Goal: Understand process/instructions: Learn how to perform a task or action

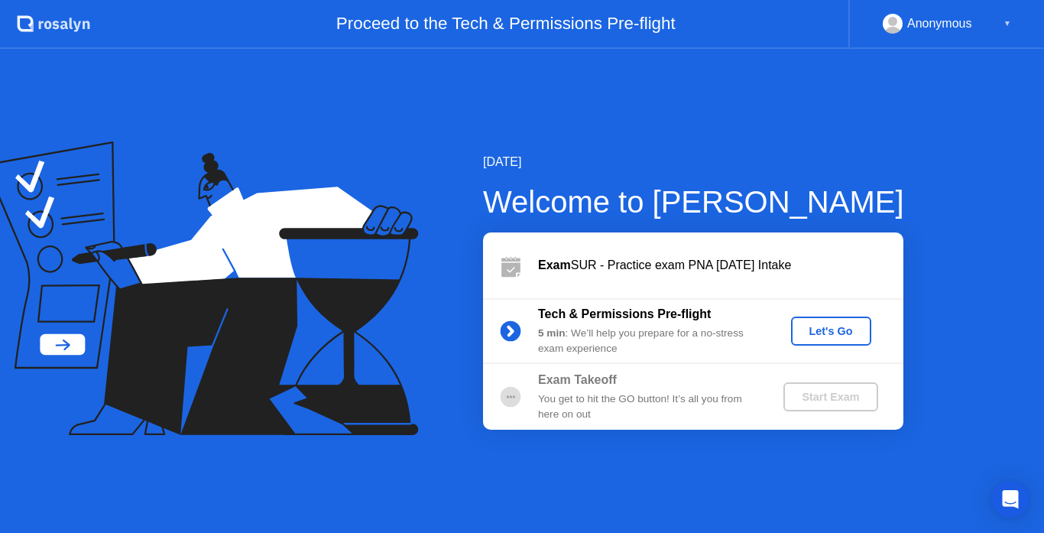
click at [830, 325] on div "Let's Go" at bounding box center [831, 331] width 68 height 12
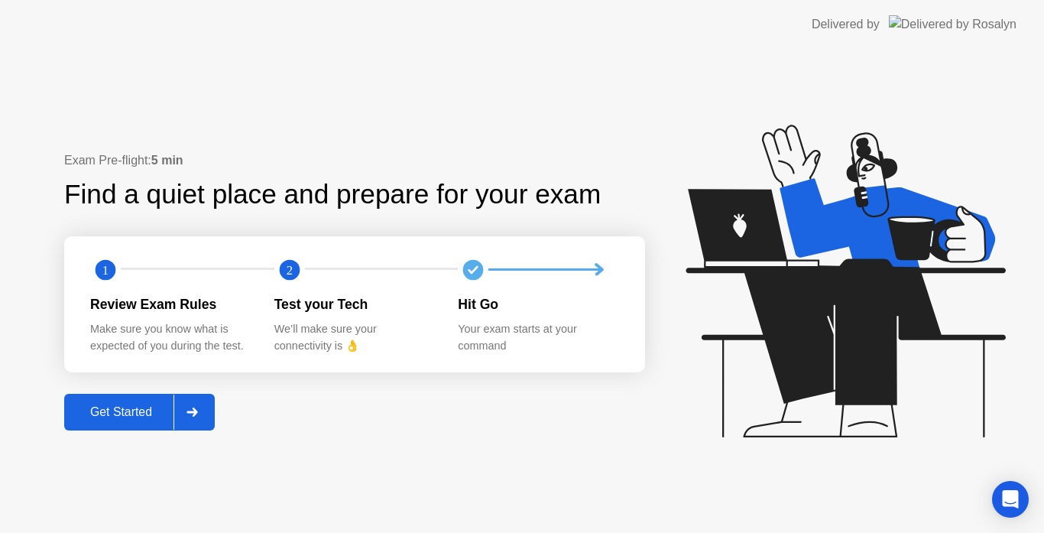
click at [112, 407] on div "Get Started" at bounding box center [121, 412] width 105 height 14
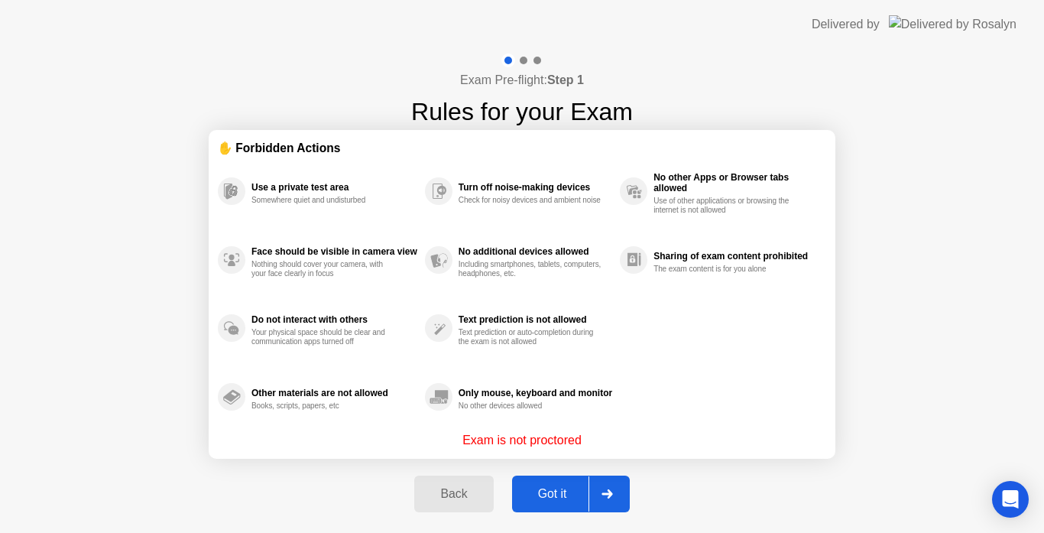
click at [550, 487] on div "Got it" at bounding box center [553, 494] width 72 height 14
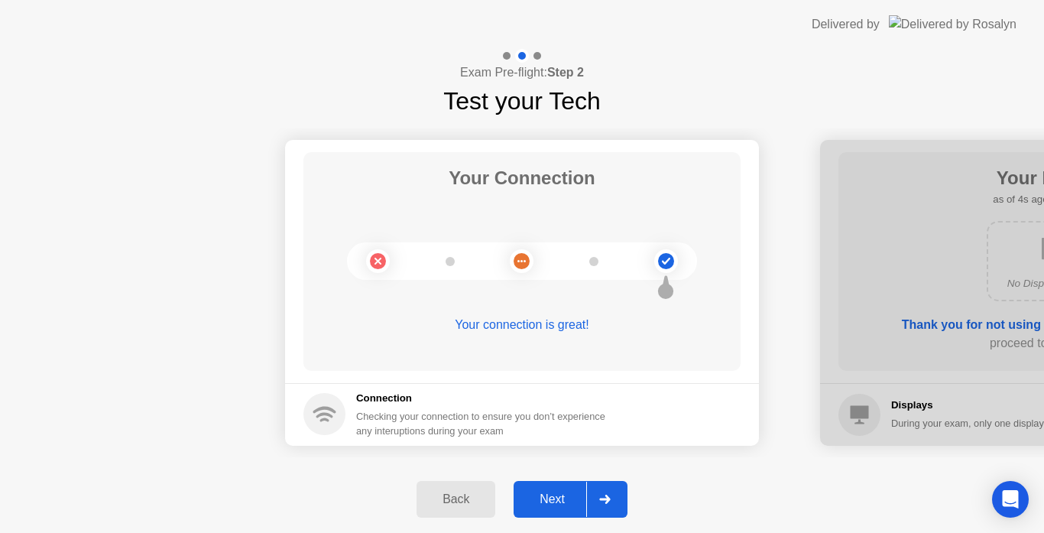
click at [553, 492] on div "Next" at bounding box center [552, 499] width 68 height 14
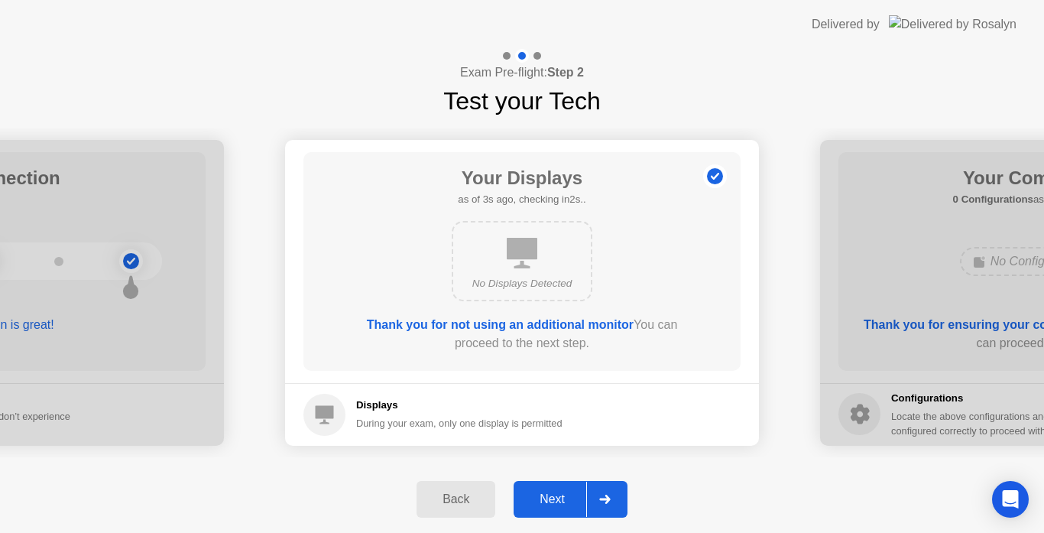
click at [553, 492] on div "Next" at bounding box center [552, 499] width 68 height 14
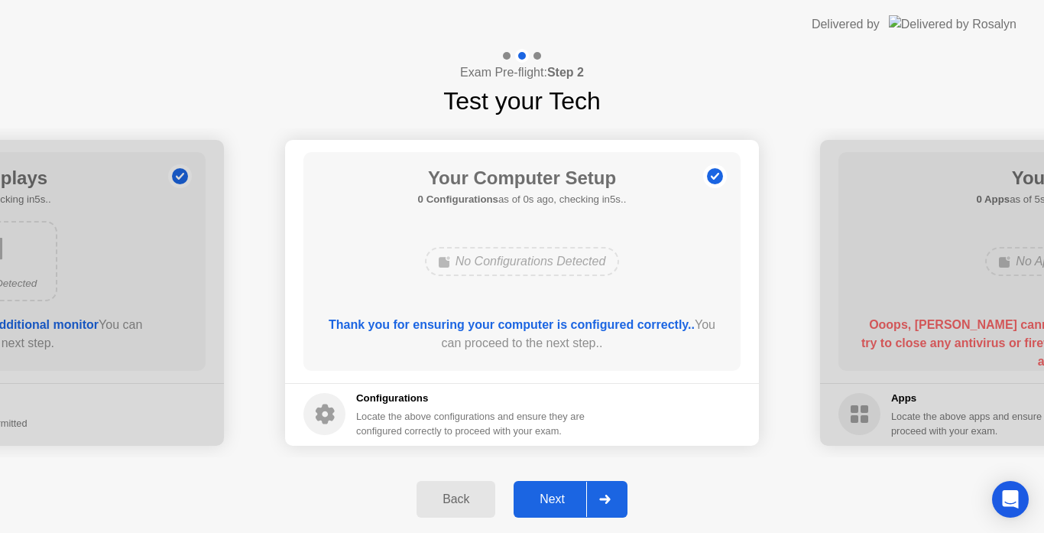
click at [553, 492] on div "Next" at bounding box center [552, 499] width 68 height 14
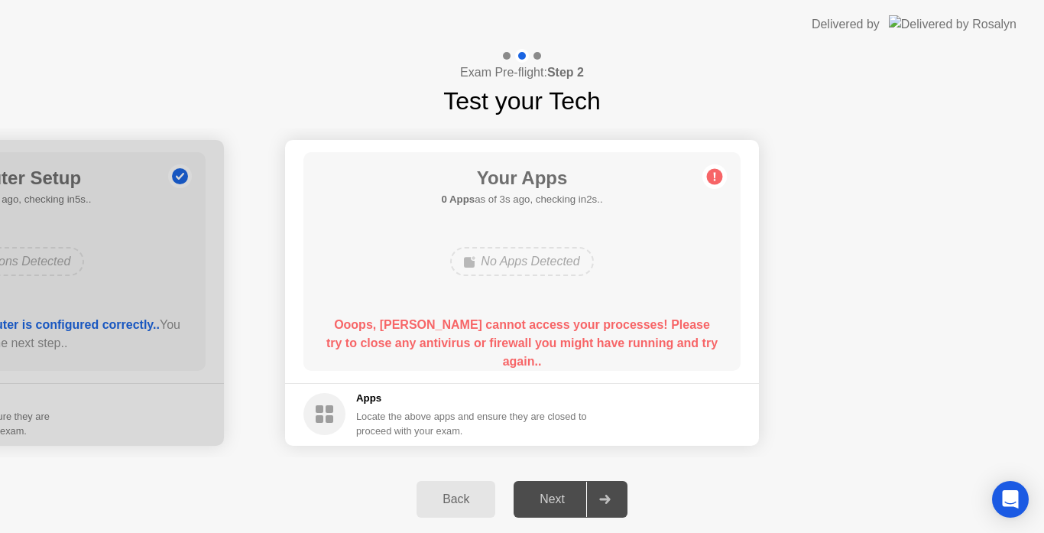
click at [558, 504] on div "Next" at bounding box center [552, 499] width 68 height 14
click at [541, 501] on div "Next" at bounding box center [552, 499] width 68 height 14
click at [595, 502] on div at bounding box center [604, 499] width 37 height 35
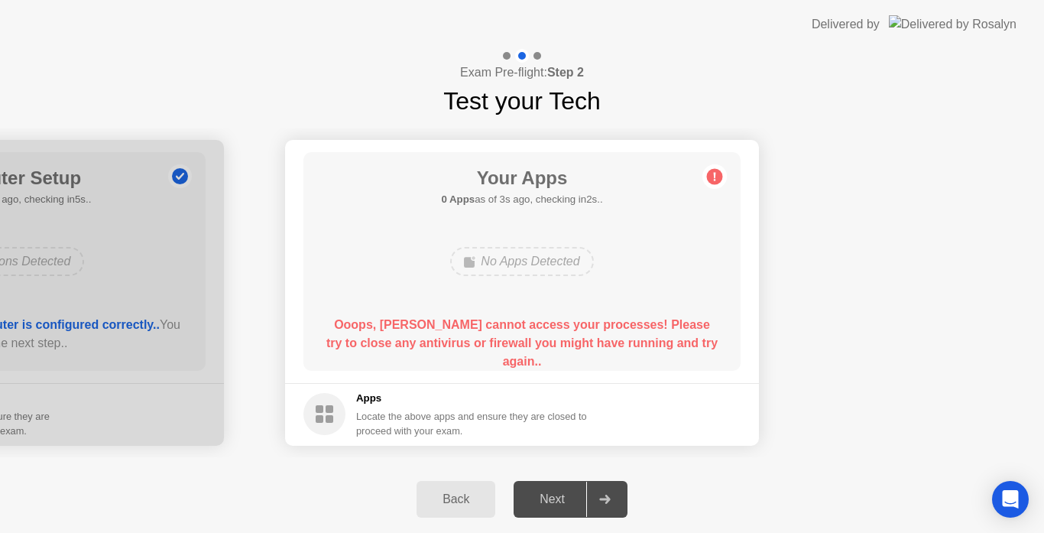
click at [611, 511] on div at bounding box center [604, 499] width 37 height 35
click at [719, 177] on circle at bounding box center [715, 176] width 16 height 16
click at [545, 501] on div "Next" at bounding box center [552, 499] width 68 height 14
click at [1013, 507] on div "Open Intercom Messenger" at bounding box center [1011, 499] width 41 height 41
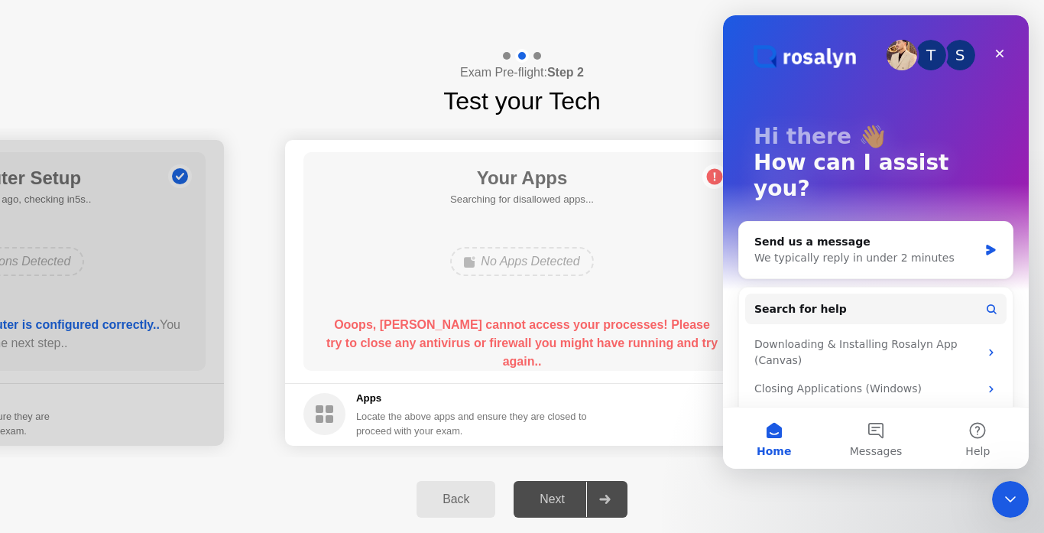
click at [661, 73] on div "Exam Pre-flight: Step 2 Test your Tech" at bounding box center [522, 84] width 1044 height 70
click at [1008, 51] on div "Close" at bounding box center [1000, 54] width 28 height 28
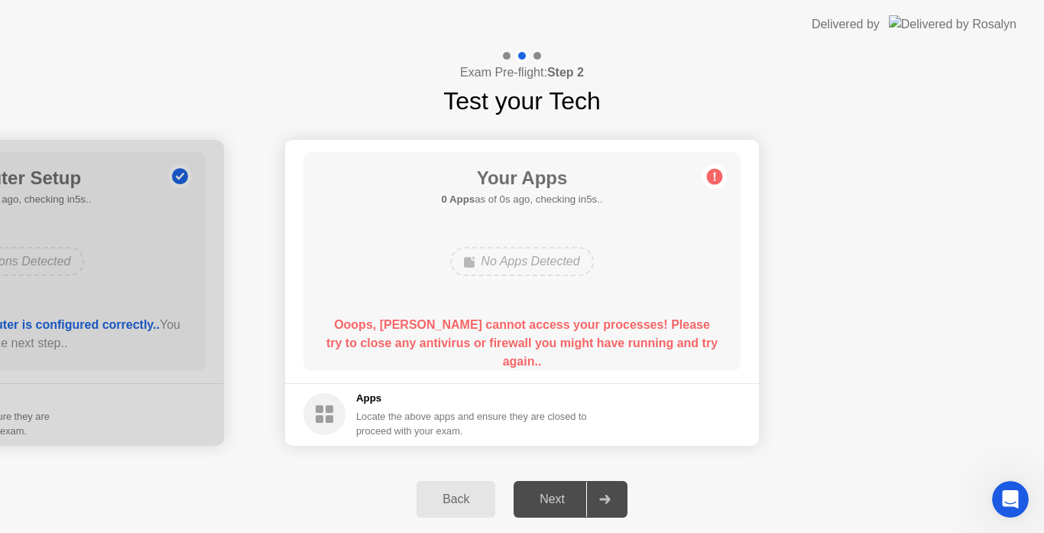
click at [538, 498] on div "Next" at bounding box center [552, 499] width 68 height 14
click at [479, 266] on div "No Apps Detected" at bounding box center [521, 261] width 143 height 29
click at [540, 502] on div "Next" at bounding box center [552, 499] width 68 height 14
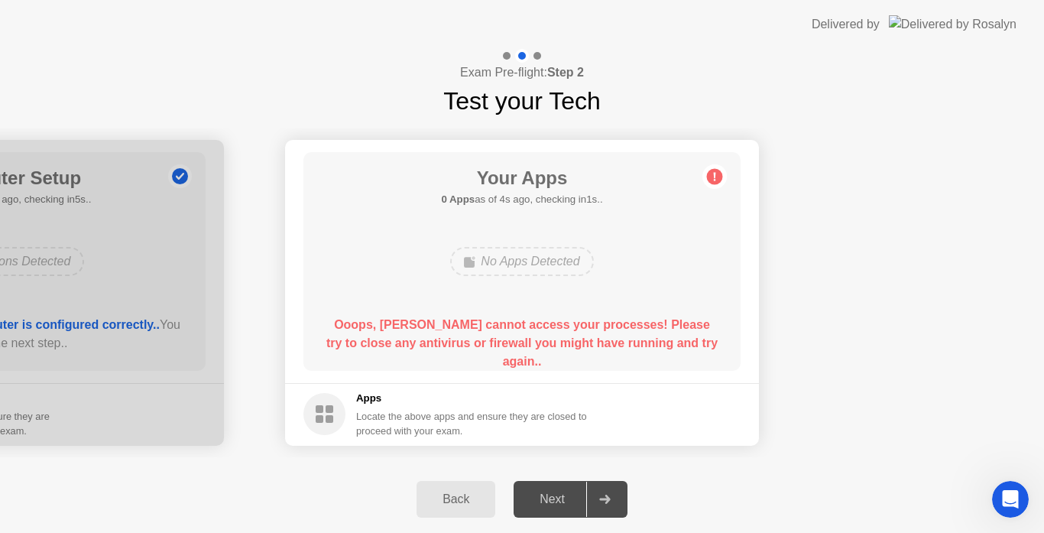
click at [608, 505] on div at bounding box center [604, 499] width 37 height 35
click at [545, 505] on div "Next" at bounding box center [552, 499] width 68 height 14
click at [947, 22] on img at bounding box center [953, 24] width 128 height 18
click at [712, 183] on circle at bounding box center [715, 176] width 16 height 16
drag, startPoint x: 138, startPoint y: 358, endPoint x: 462, endPoint y: 504, distance: 355.7
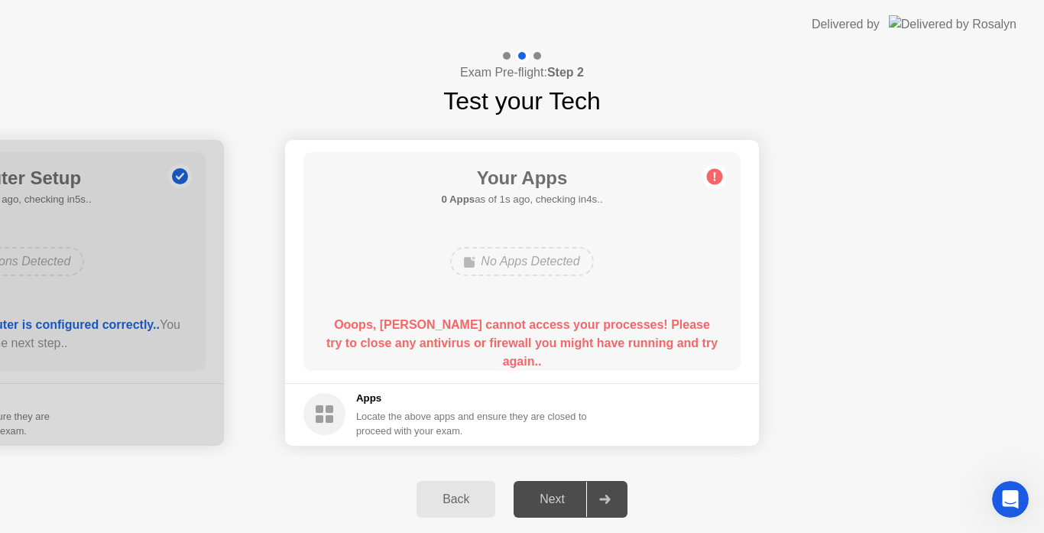
click at [462, 504] on div "Exam Pre-flight: Step 2 Test your Tech Your Connection Your connection is great…" at bounding box center [522, 291] width 1044 height 484
click at [462, 504] on div "Back" at bounding box center [456, 499] width 70 height 14
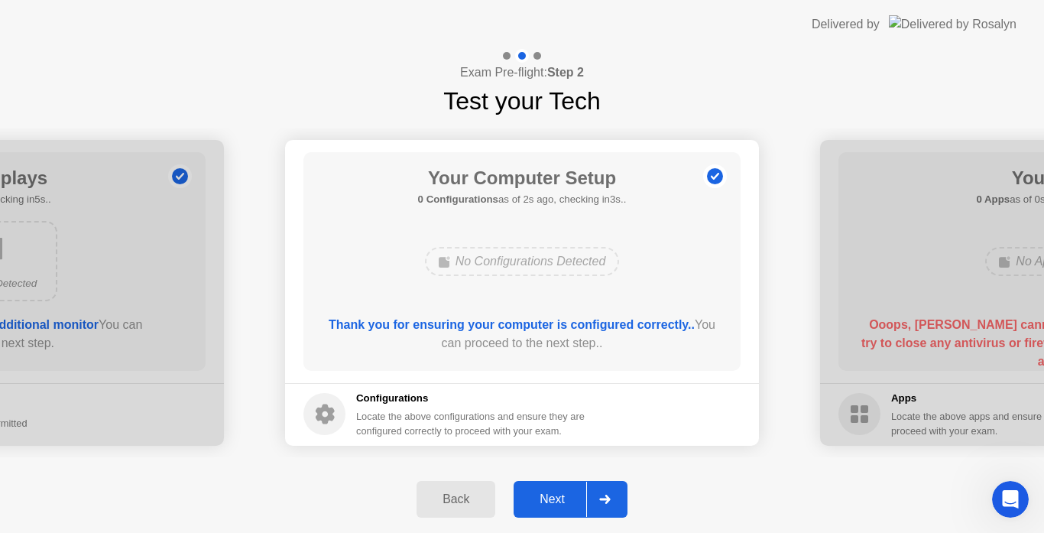
click at [462, 504] on div "Back" at bounding box center [456, 499] width 70 height 14
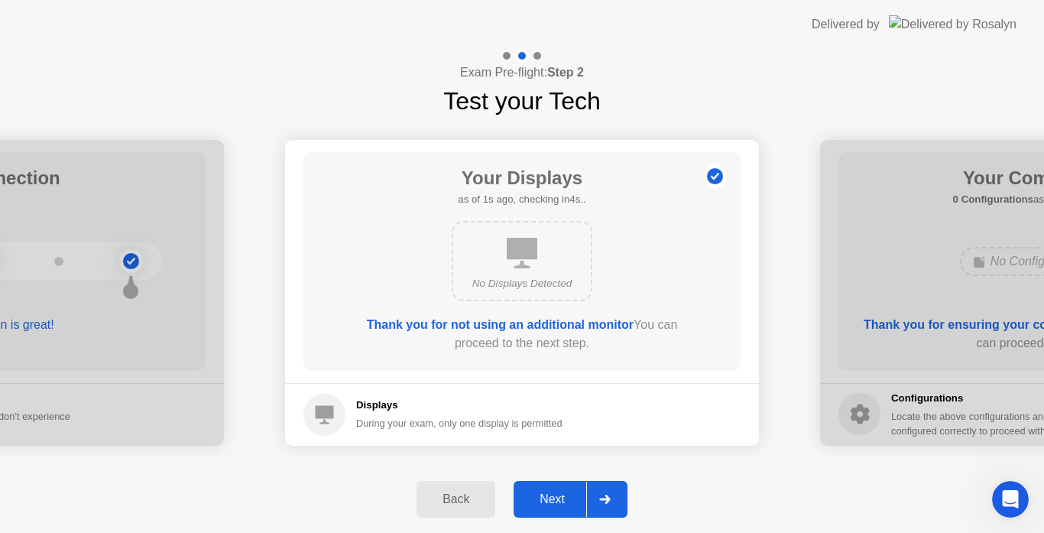
click at [462, 504] on div "Back" at bounding box center [456, 499] width 70 height 14
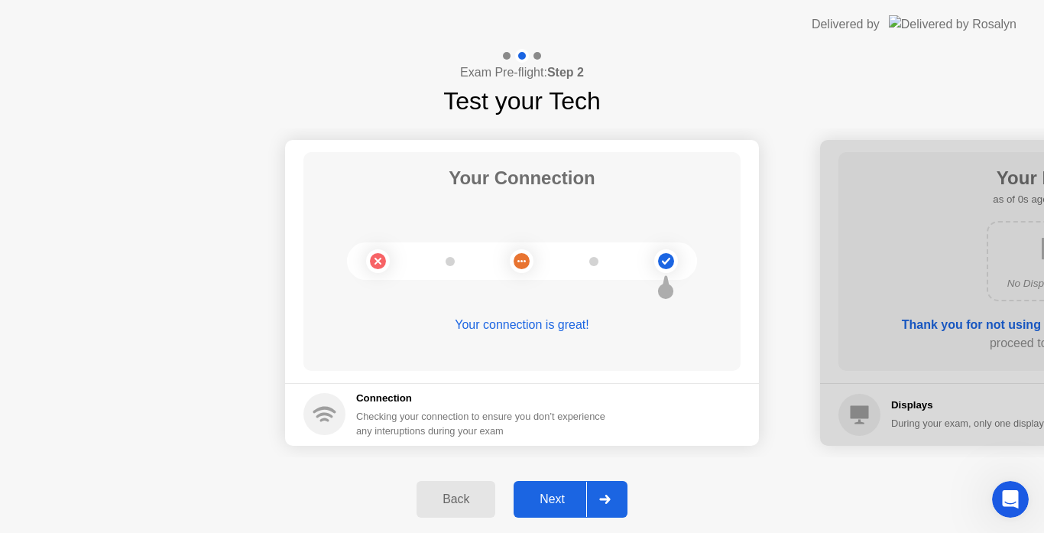
click at [547, 501] on div "Next" at bounding box center [552, 499] width 68 height 14
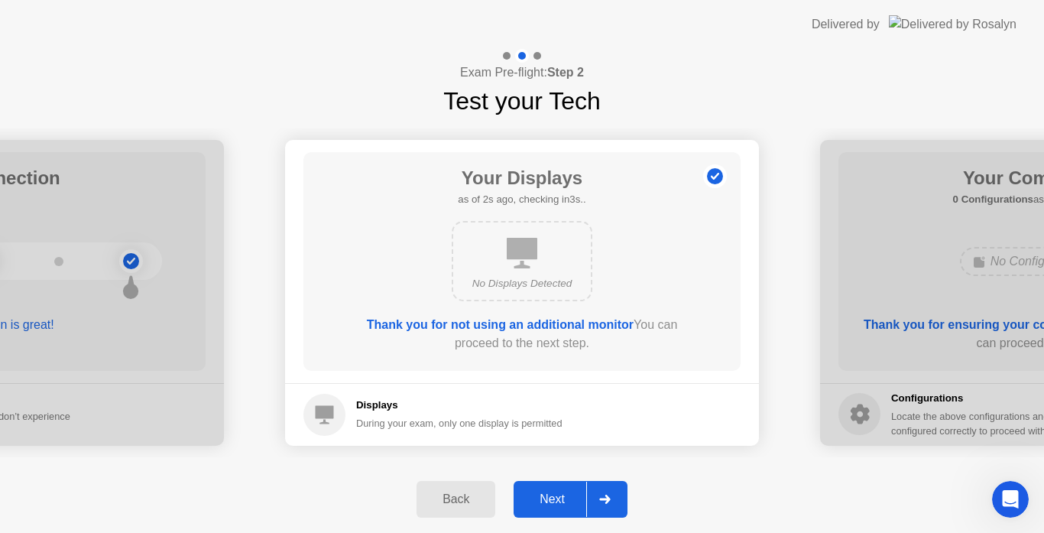
click at [547, 501] on div "Next" at bounding box center [552, 499] width 68 height 14
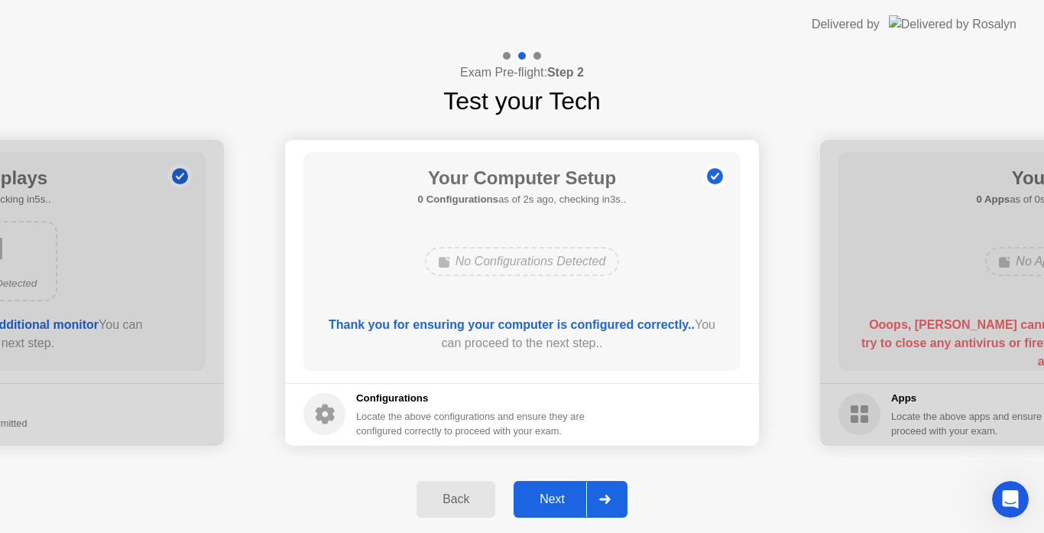
click at [547, 501] on div "Next" at bounding box center [552, 499] width 68 height 14
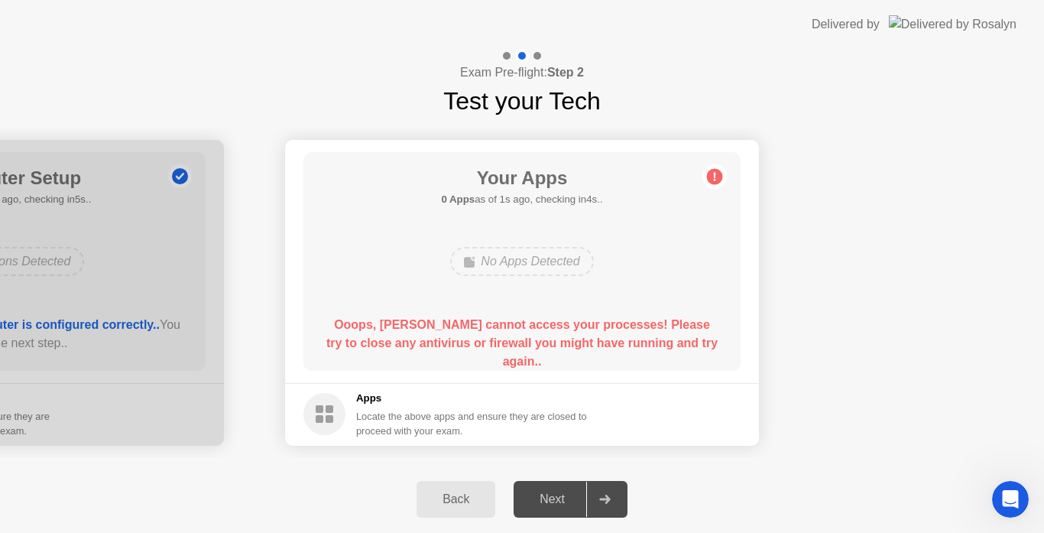
click at [547, 501] on div "Next" at bounding box center [552, 499] width 68 height 14
click at [569, 493] on div "Next" at bounding box center [552, 499] width 68 height 14
click at [601, 496] on icon at bounding box center [604, 498] width 11 height 9
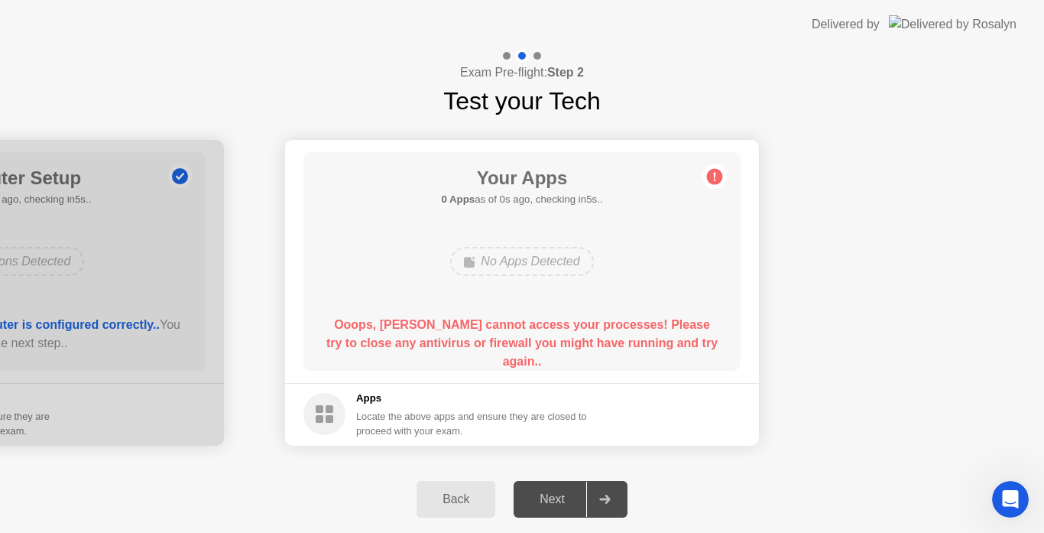
click at [303, 62] on div "Exam Pre-flight: Step 2 Test your Tech" at bounding box center [522, 84] width 1044 height 70
